Goal: Book appointment/travel/reservation

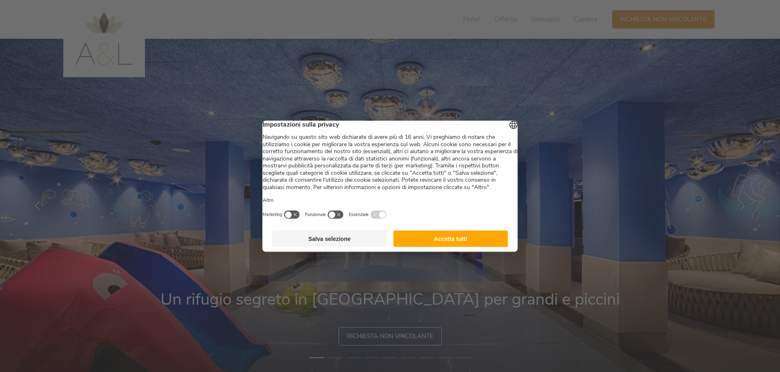
click at [478, 247] on button "Accetta tutti" at bounding box center [450, 238] width 115 height 16
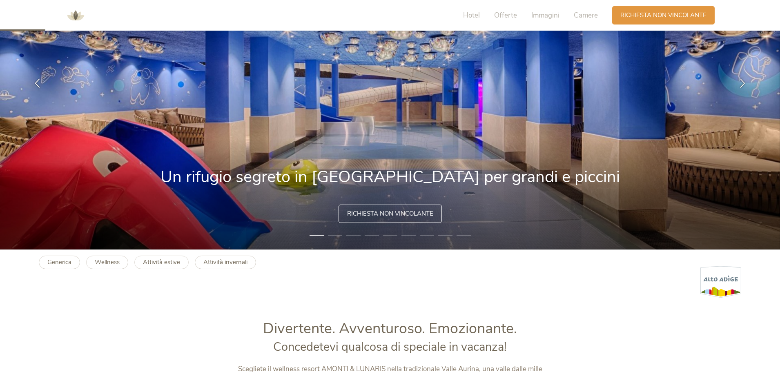
scroll to position [408, 0]
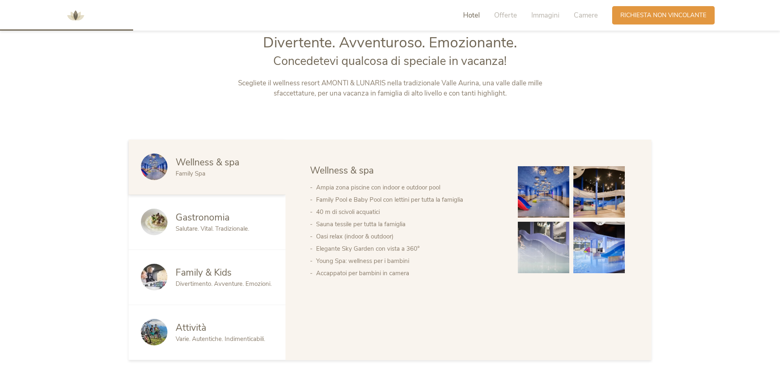
click at [542, 198] on img at bounding box center [543, 191] width 51 height 51
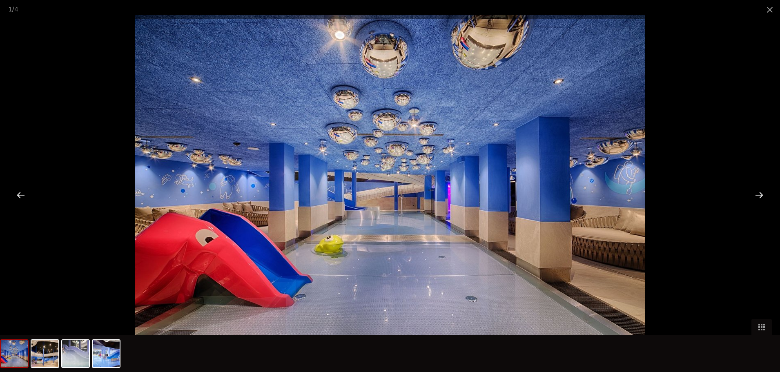
click at [768, 194] on div at bounding box center [758, 194] width 25 height 25
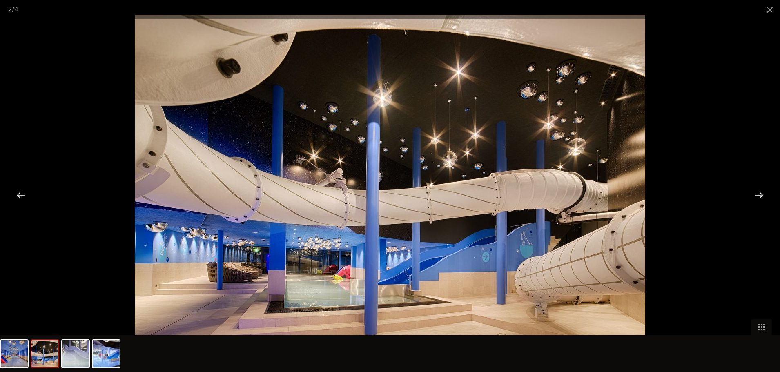
click at [768, 194] on div at bounding box center [758, 194] width 25 height 25
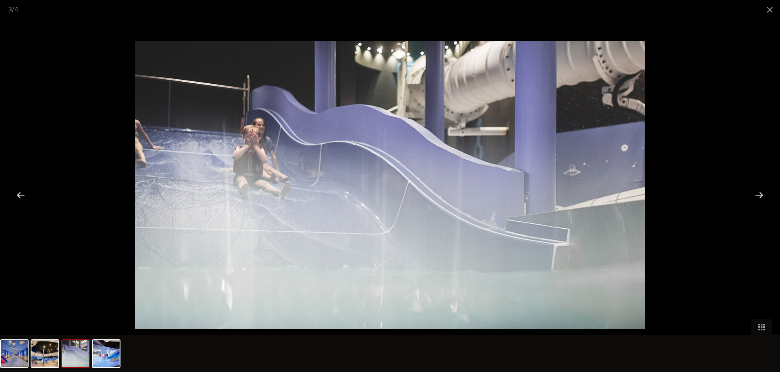
click at [768, 194] on div at bounding box center [758, 194] width 25 height 25
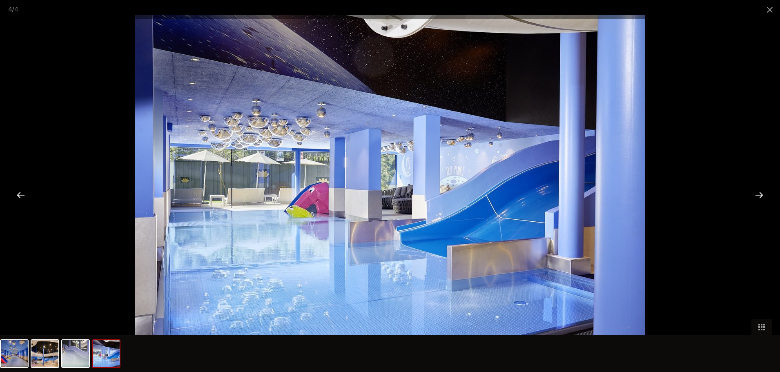
click at [768, 194] on div at bounding box center [758, 194] width 25 height 25
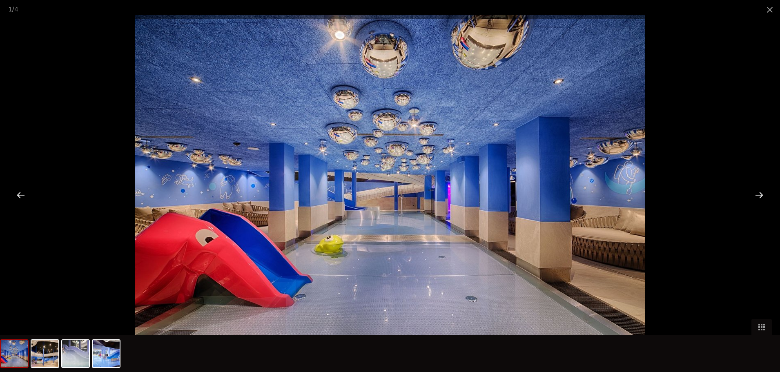
click at [768, 194] on div at bounding box center [758, 194] width 25 height 25
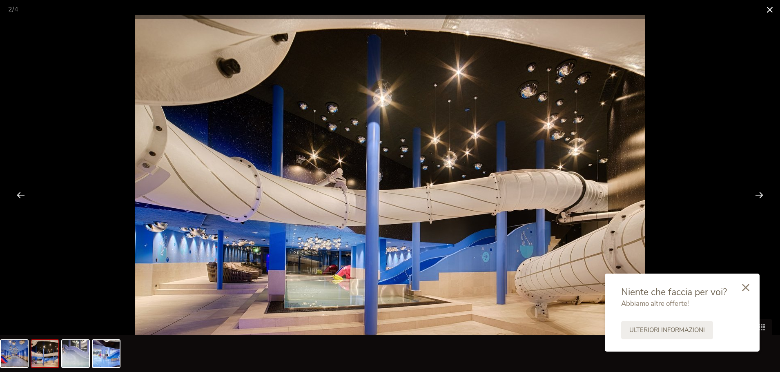
click at [775, 7] on span at bounding box center [769, 9] width 20 height 19
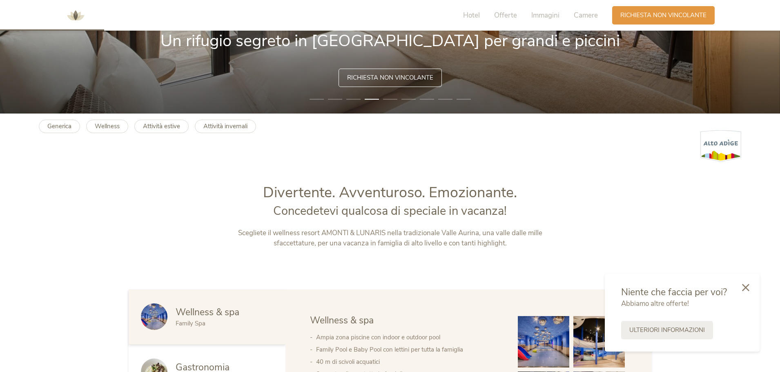
scroll to position [122, 0]
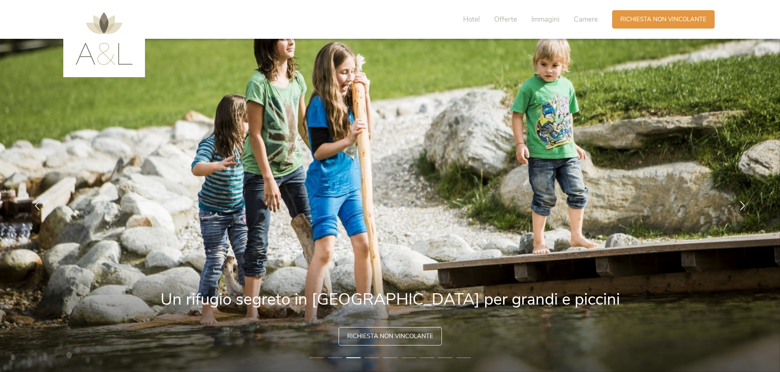
click at [105, 60] on img at bounding box center [104, 38] width 57 height 53
